Goal: Book appointment/travel/reservation

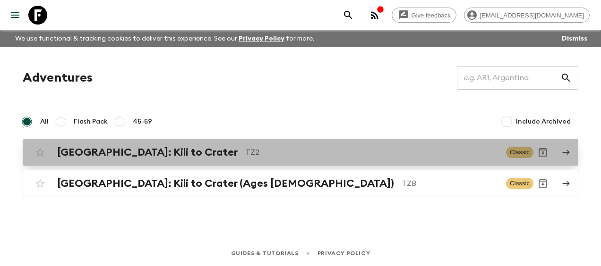
click at [92, 150] on h2 "[GEOGRAPHIC_DATA]: Kili to Crater" at bounding box center [147, 152] width 180 height 12
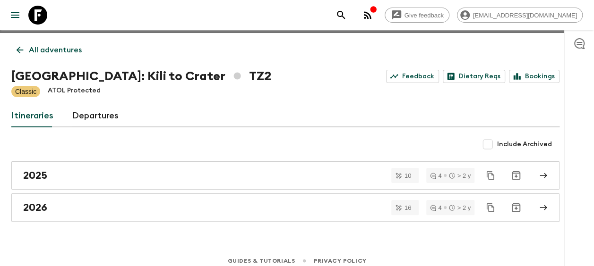
scroll to position [21, 0]
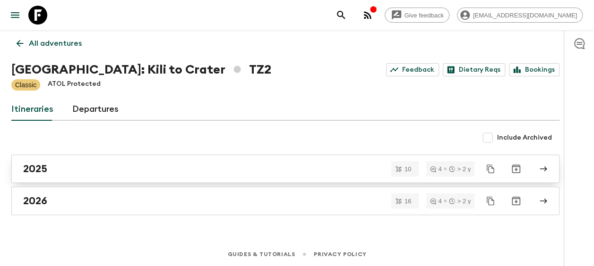
click at [53, 165] on div "2025" at bounding box center [276, 169] width 506 height 12
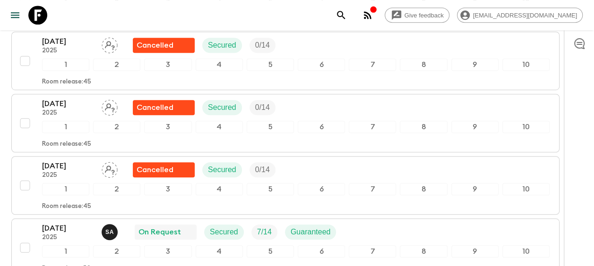
scroll to position [392, 0]
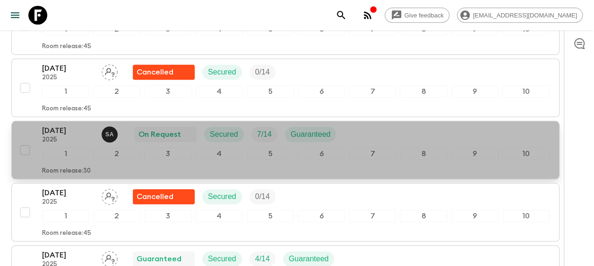
click at [65, 131] on p "[DATE]" at bounding box center [68, 130] width 52 height 11
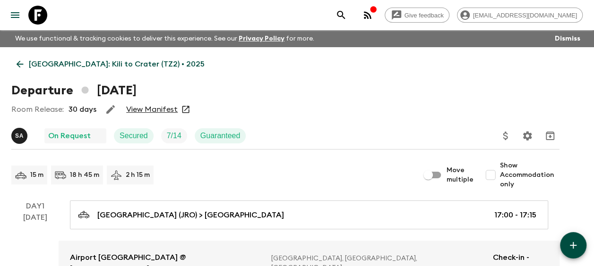
click at [145, 111] on link "View Manifest" at bounding box center [151, 109] width 51 height 9
